Goal: Navigation & Orientation: Understand site structure

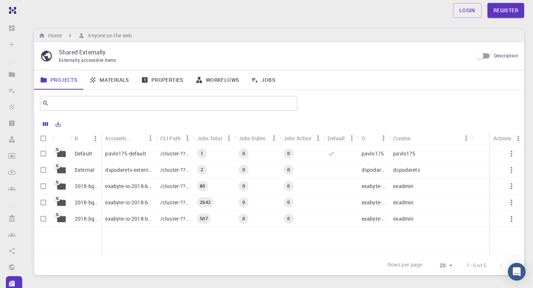
click at [124, 86] on link "Materials" at bounding box center [109, 79] width 52 height 19
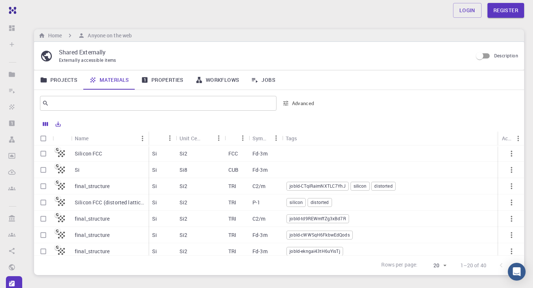
click at [158, 82] on link "Properties" at bounding box center [162, 79] width 54 height 19
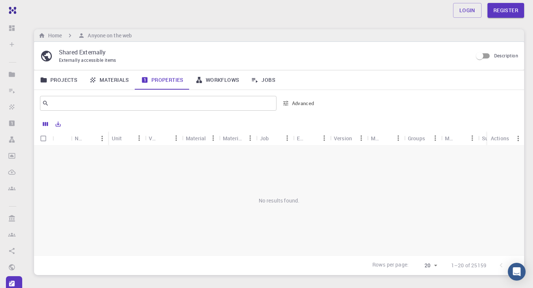
click at [232, 29] on div "Home Anyone on the web" at bounding box center [279, 35] width 490 height 13
